Goal: Task Accomplishment & Management: Manage account settings

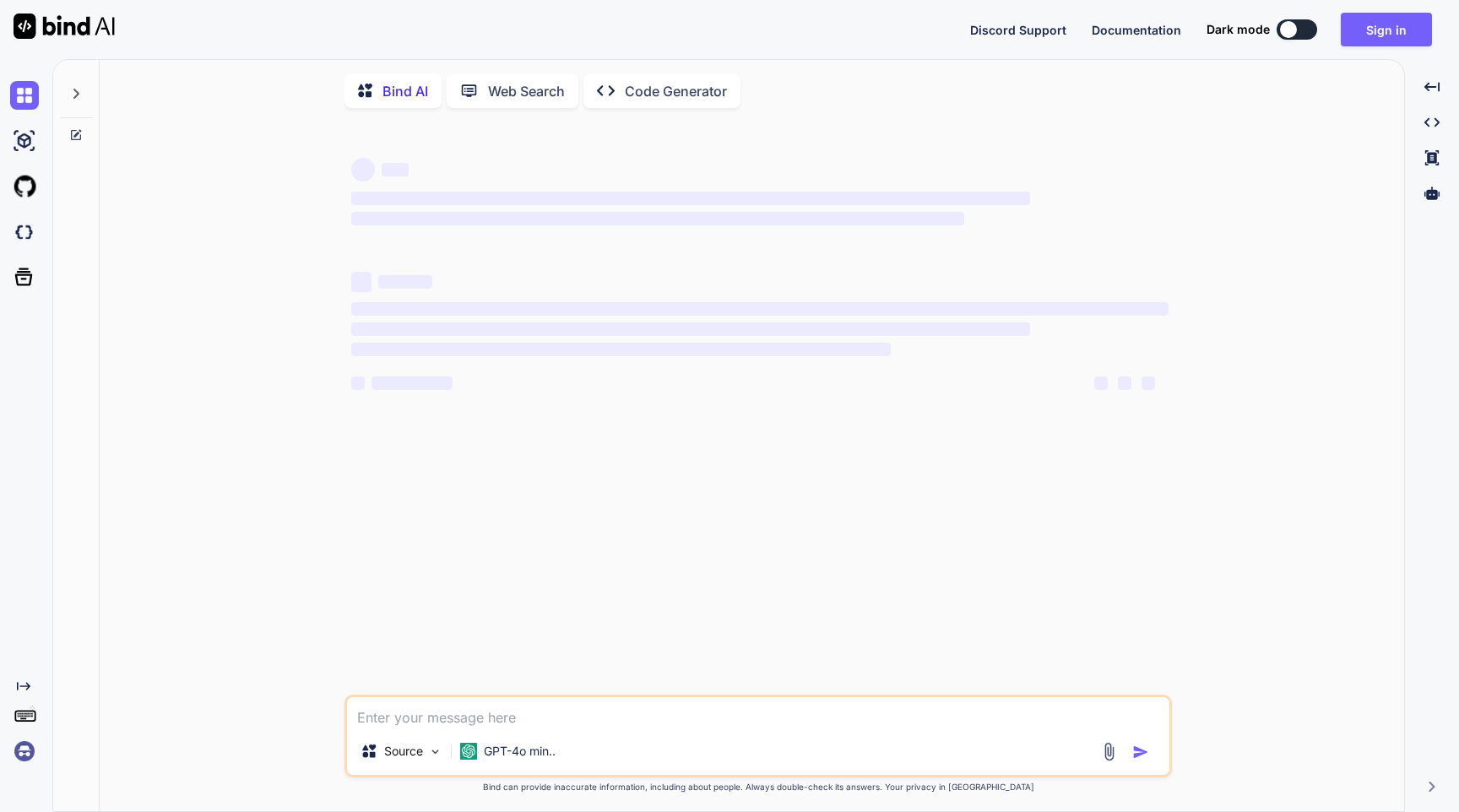
type textarea "x"
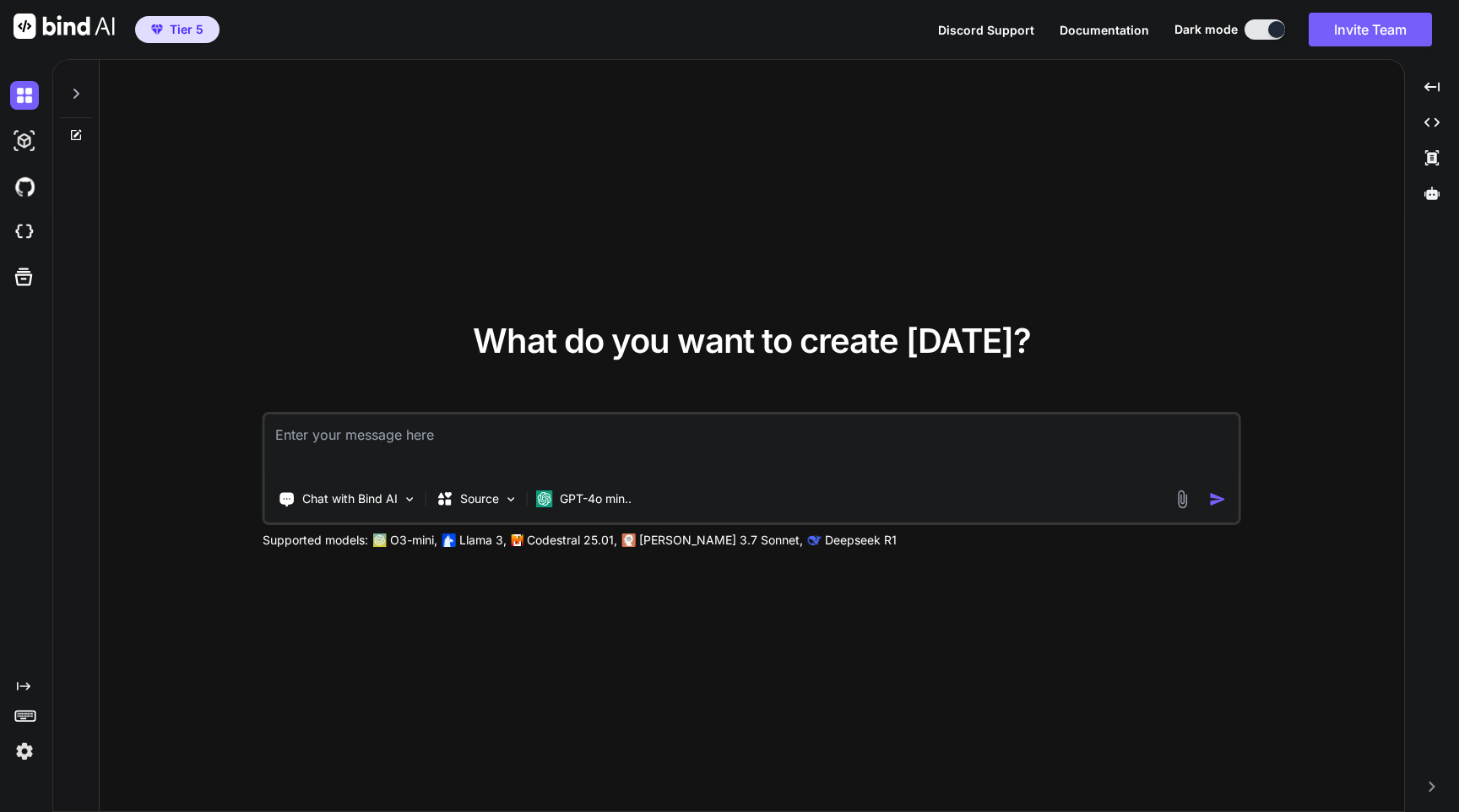
click at [25, 759] on img at bounding box center [24, 751] width 29 height 29
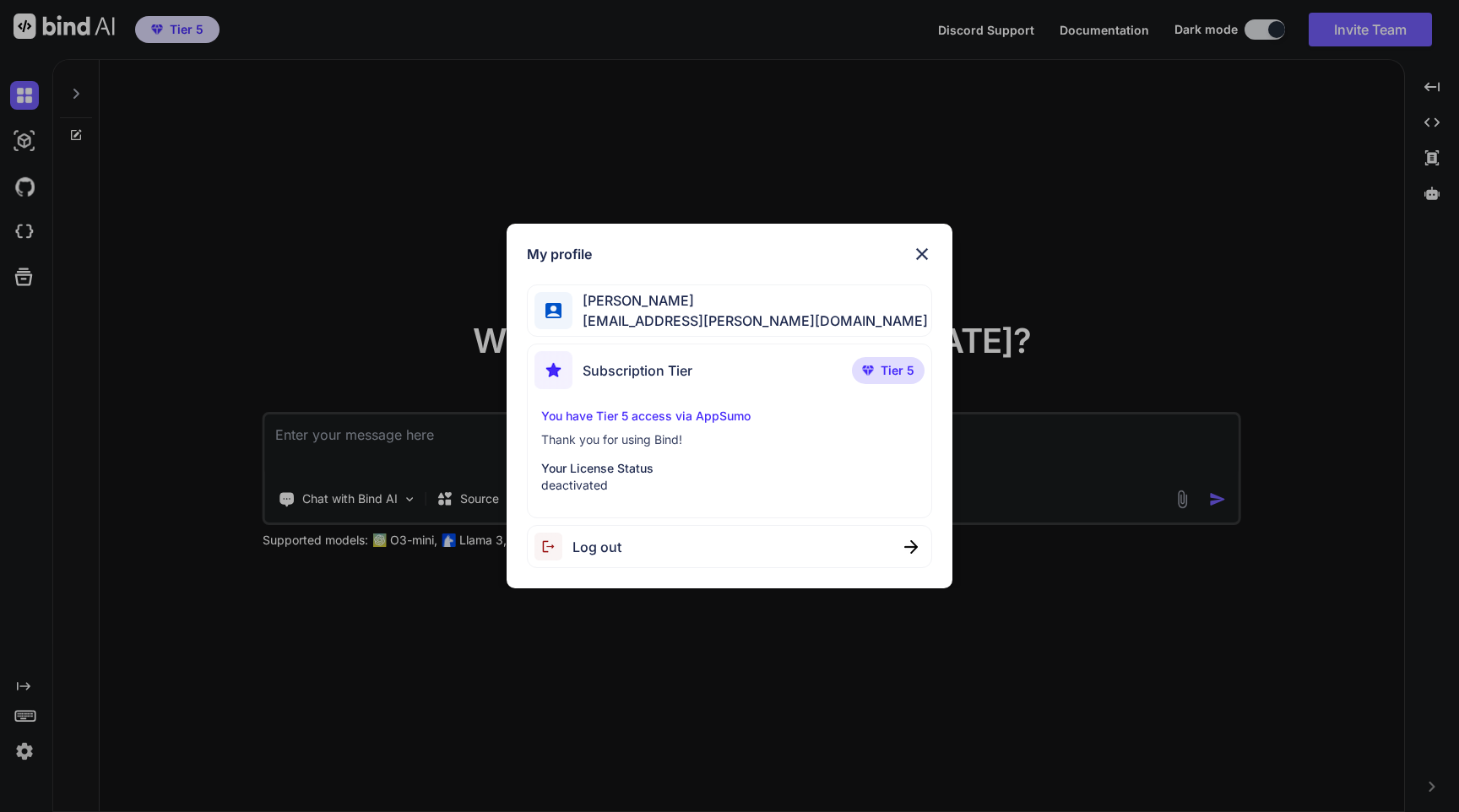
click at [280, 315] on div "My profile Rohit Singh emelie.ullrich@nicheful.io Subscription Tier Tier 5 You …" at bounding box center [730, 406] width 1459 height 812
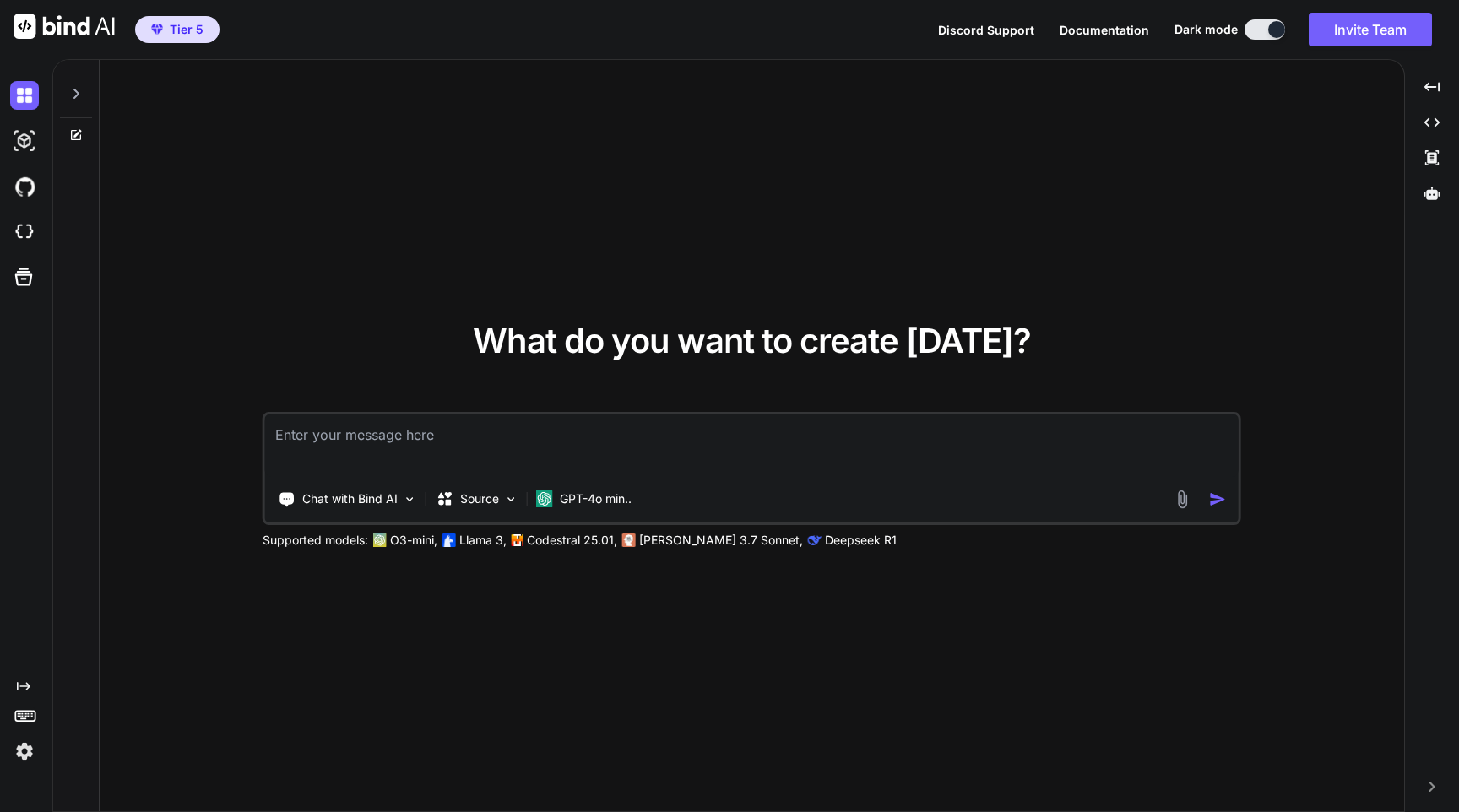
click at [25, 745] on img at bounding box center [24, 751] width 29 height 29
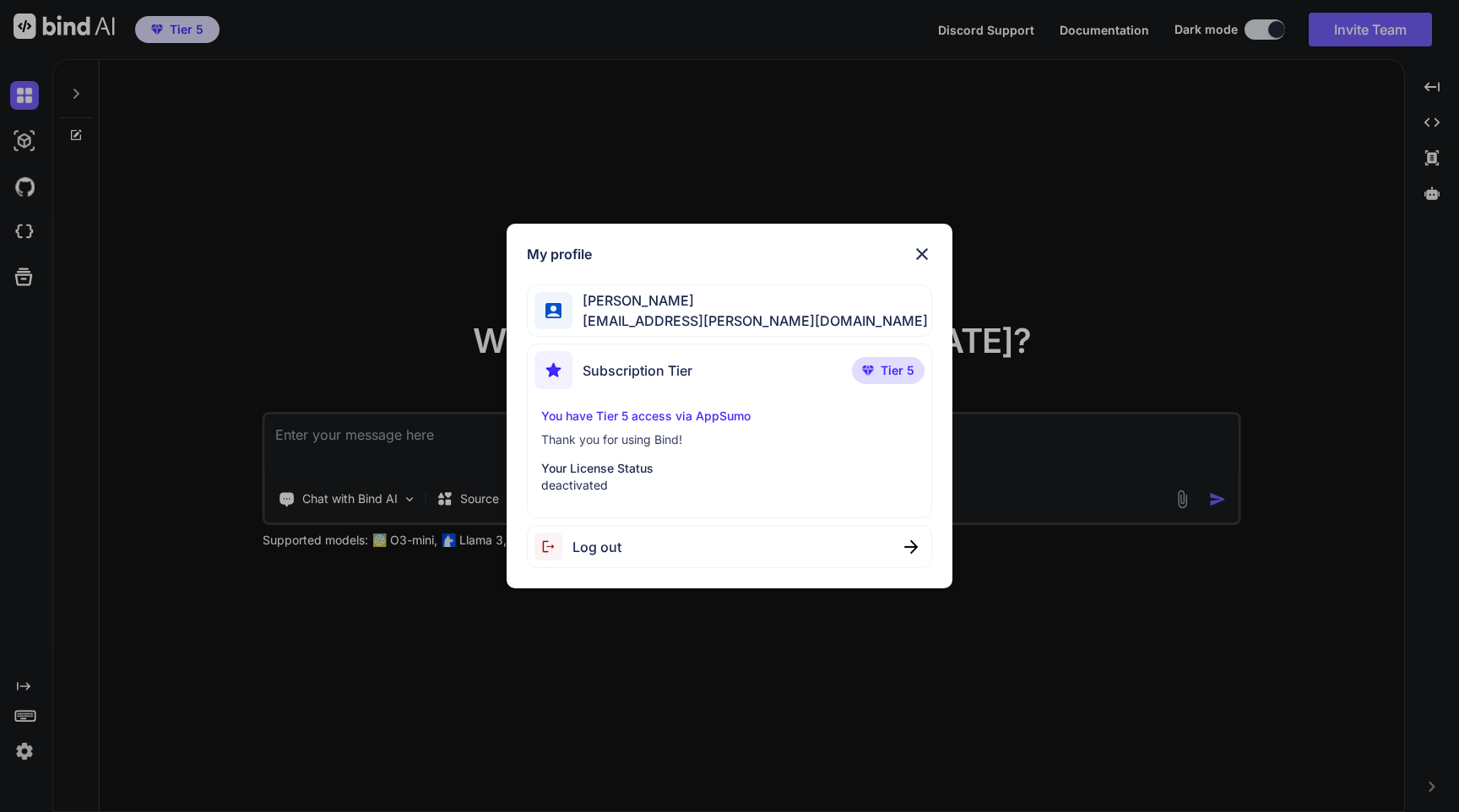
click at [602, 554] on span "Log out" at bounding box center [596, 546] width 49 height 20
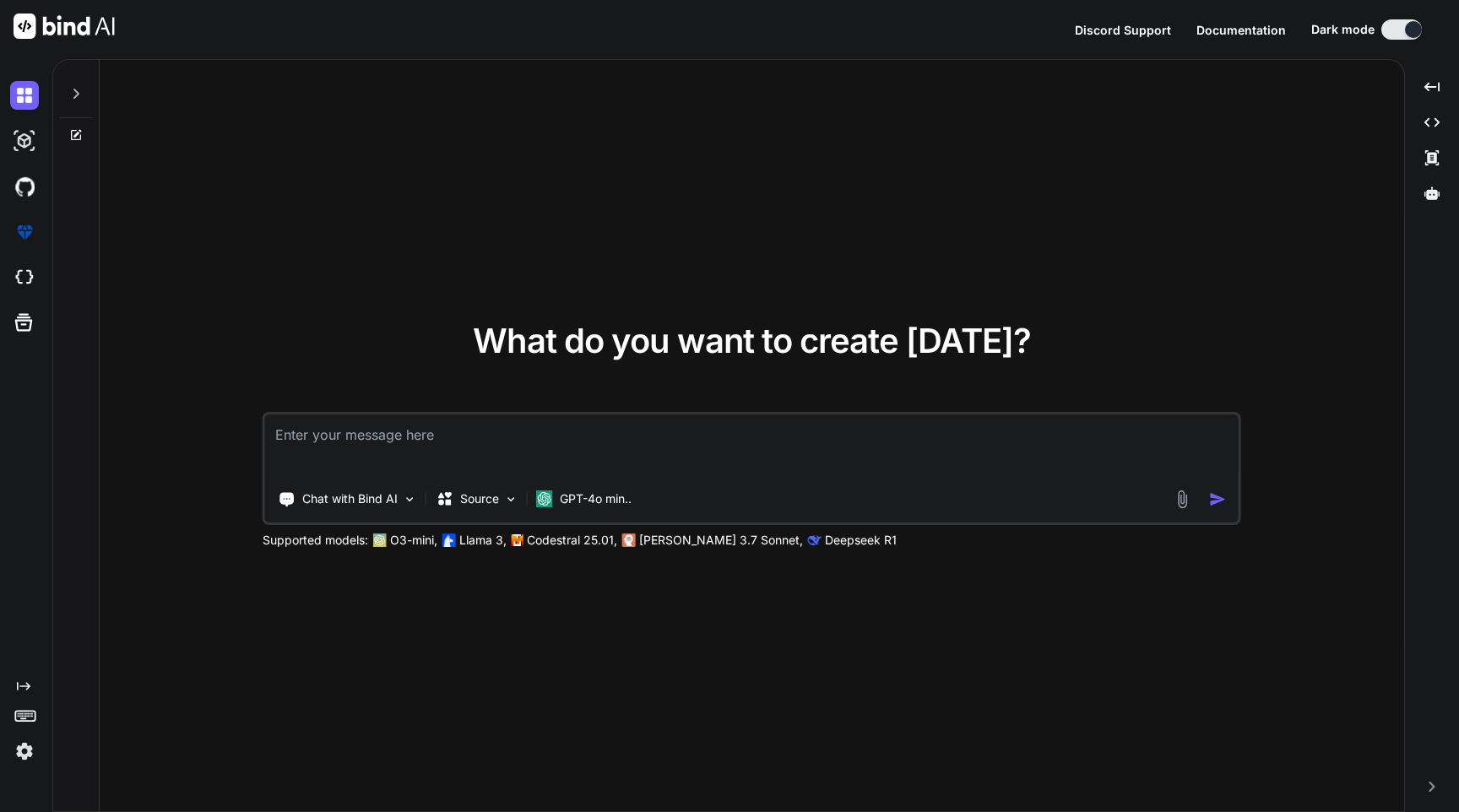
type textarea "x"
